Goal: Transaction & Acquisition: Purchase product/service

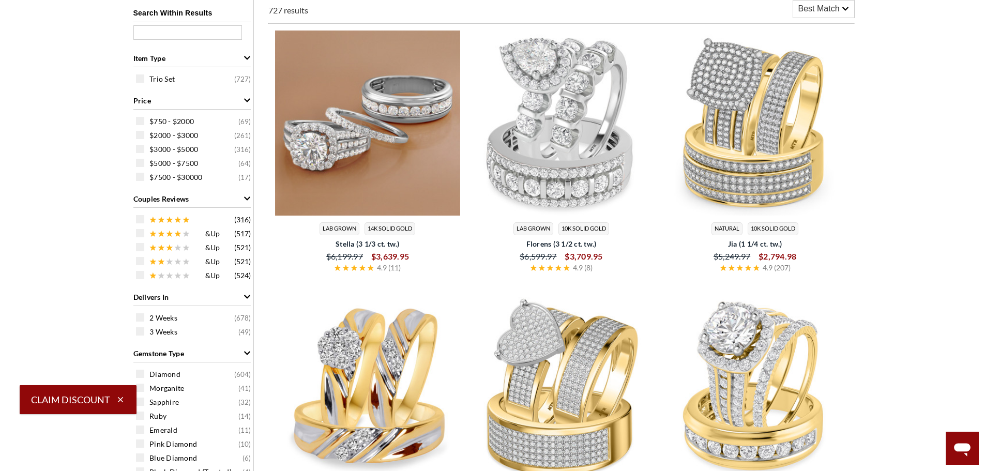
click at [393, 117] on img at bounding box center [368, 124] width 186 height 186
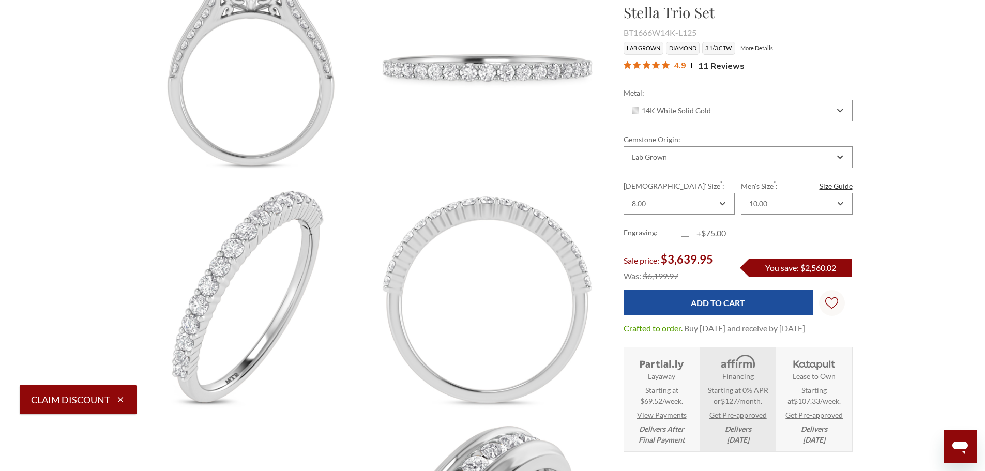
scroll to position [879, 0]
